Goal: Transaction & Acquisition: Purchase product/service

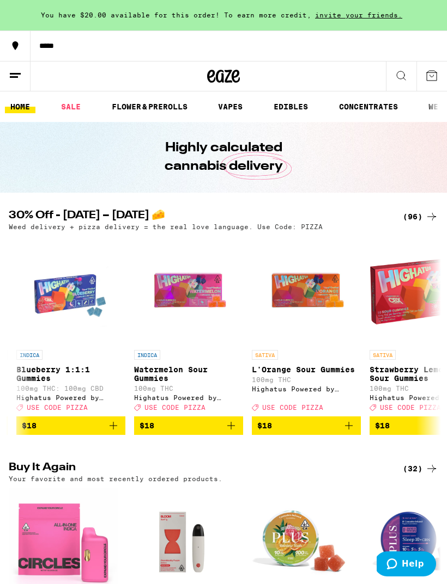
scroll to position [0, 3993]
click at [117, 432] on icon "Add to bag" at bounding box center [112, 425] width 13 height 13
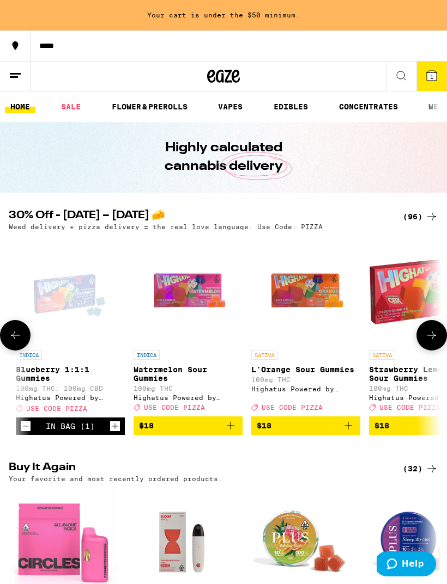
click at [232, 432] on icon "Add to bag" at bounding box center [230, 425] width 13 height 13
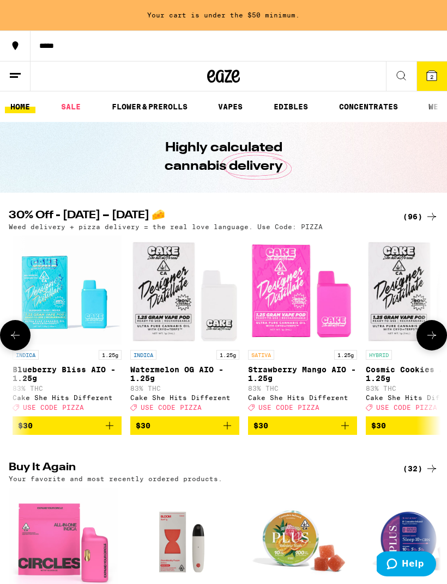
scroll to position [0, 6674]
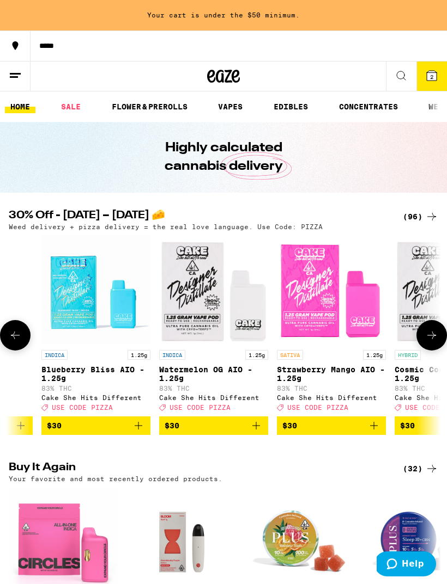
click at [144, 432] on icon "Add to bag" at bounding box center [138, 425] width 13 height 13
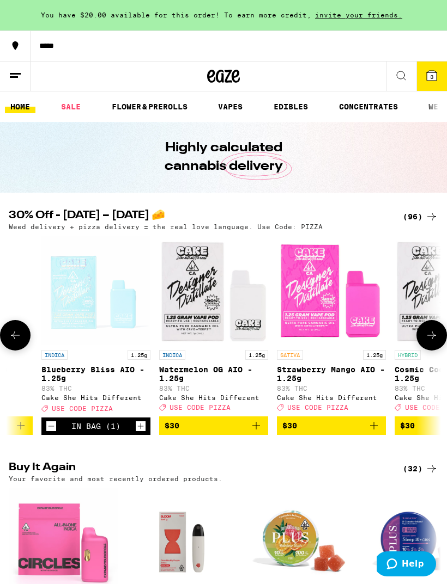
click at [257, 432] on icon "Add to bag" at bounding box center [255, 425] width 13 height 13
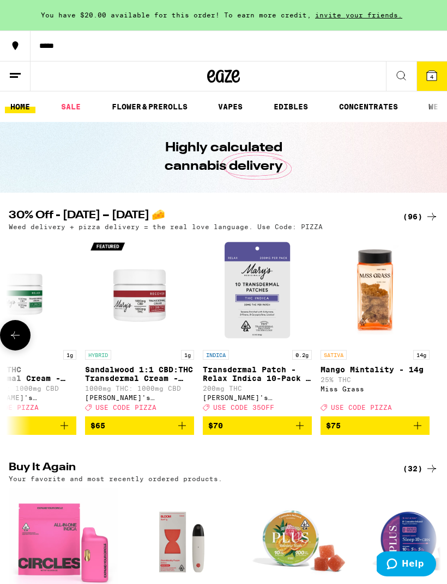
scroll to position [0, 10866]
click at [433, 73] on icon at bounding box center [432, 76] width 10 height 10
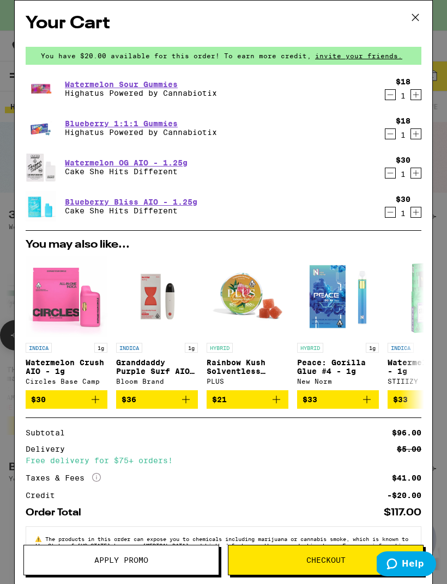
click at [139, 550] on button "Apply Promo" at bounding box center [121, 560] width 196 height 31
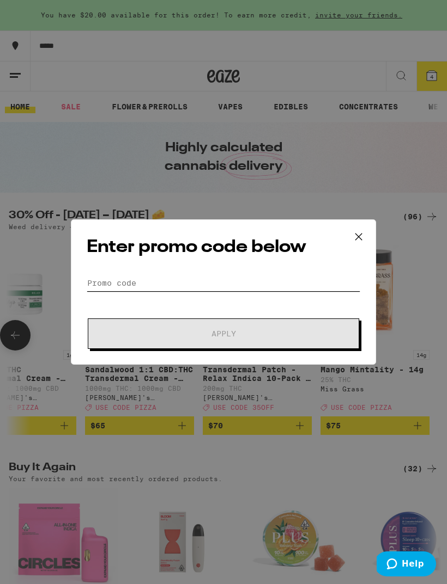
click at [199, 275] on input "Promo Code" at bounding box center [223, 283] width 273 height 16
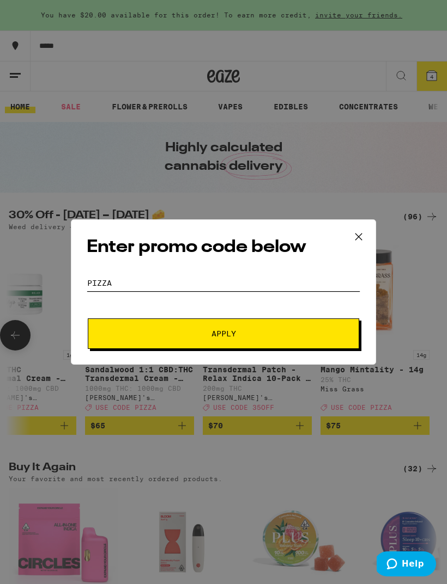
type input "Pizza"
click at [231, 336] on span "Apply" at bounding box center [223, 334] width 25 height 8
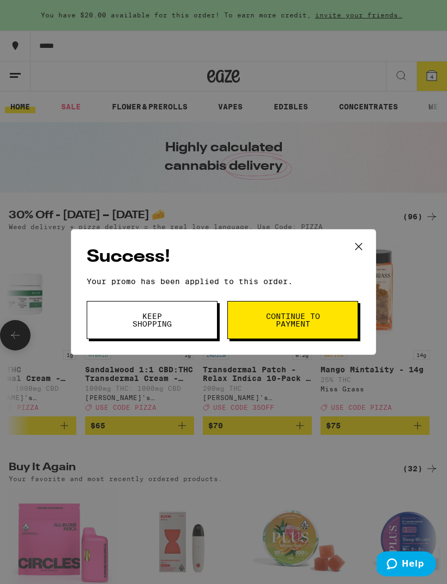
click at [295, 317] on span "Continue to payment" at bounding box center [293, 320] width 56 height 15
